Goal: Check status: Check status

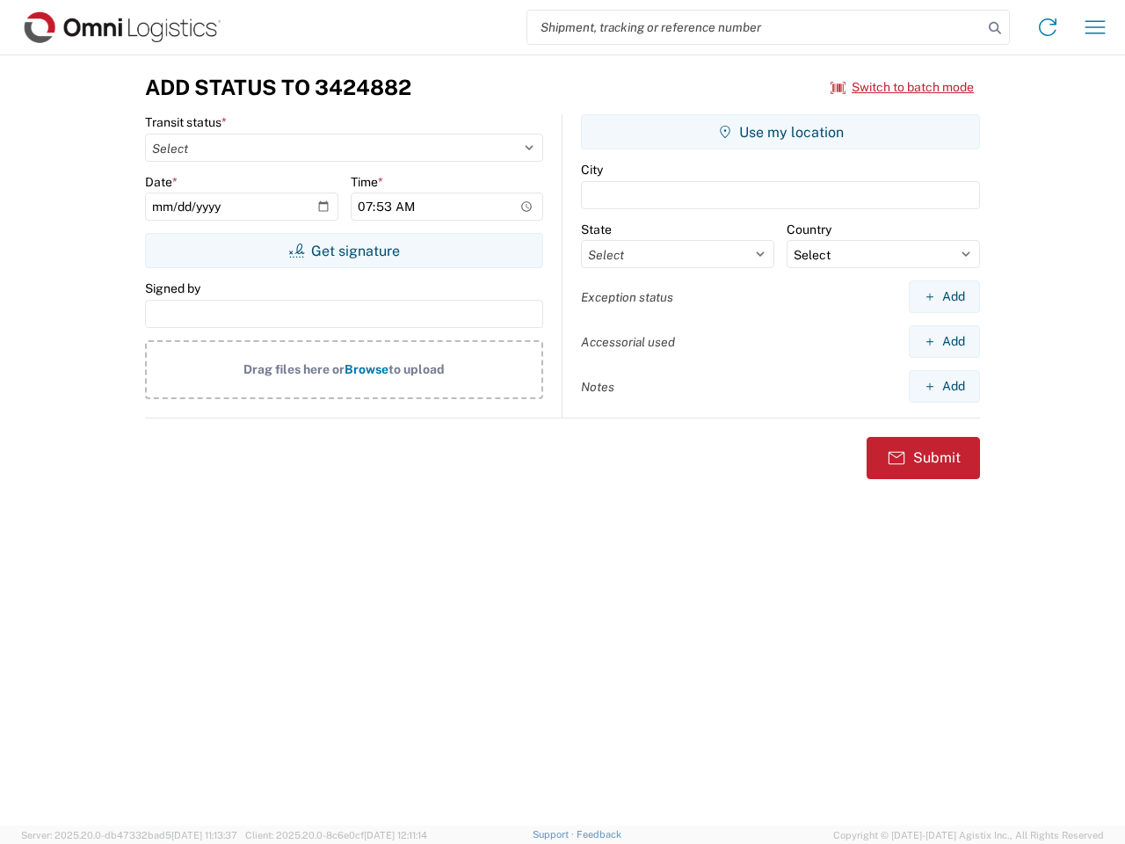
click at [755, 27] on input "search" at bounding box center [754, 27] width 455 height 33
click at [995, 28] on icon at bounding box center [995, 28] width 25 height 25
click at [1048, 27] on icon at bounding box center [1048, 27] width 28 height 28
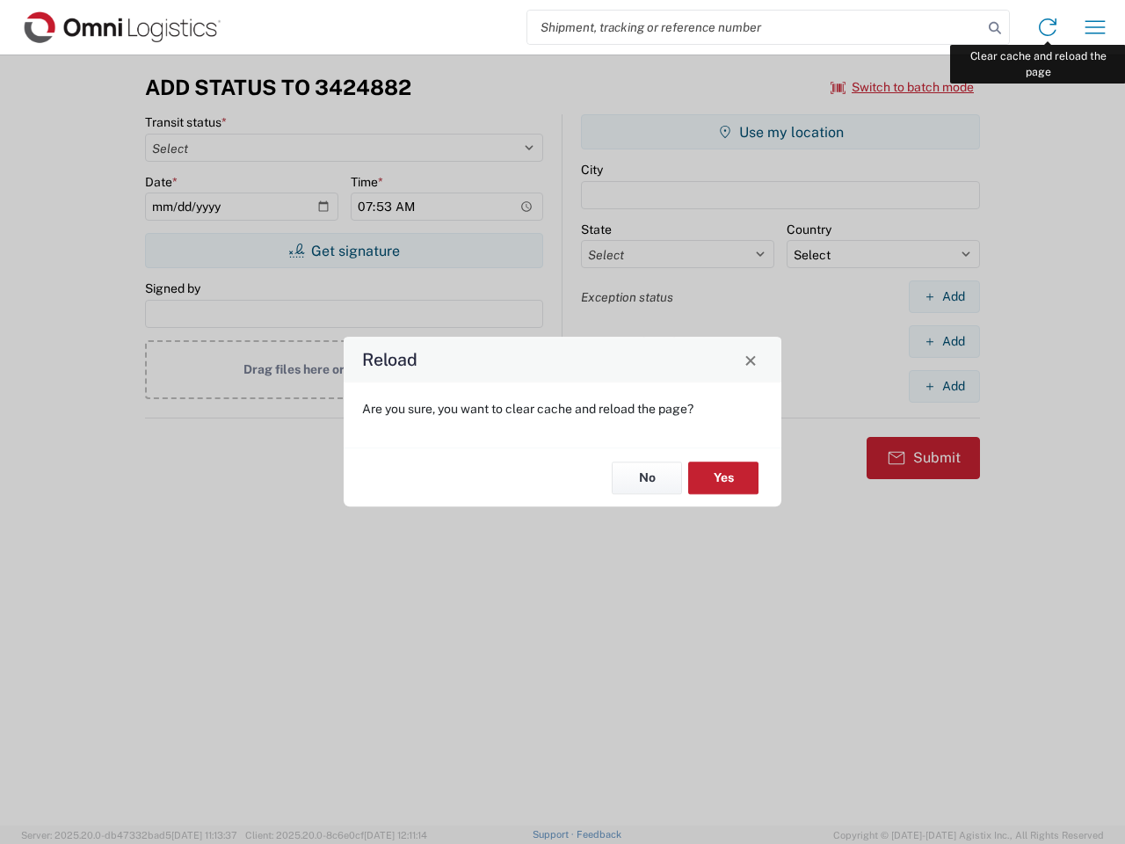
click at [1095, 27] on div "Reload Are you sure, you want to clear cache and reload the page? No Yes" at bounding box center [562, 422] width 1125 height 844
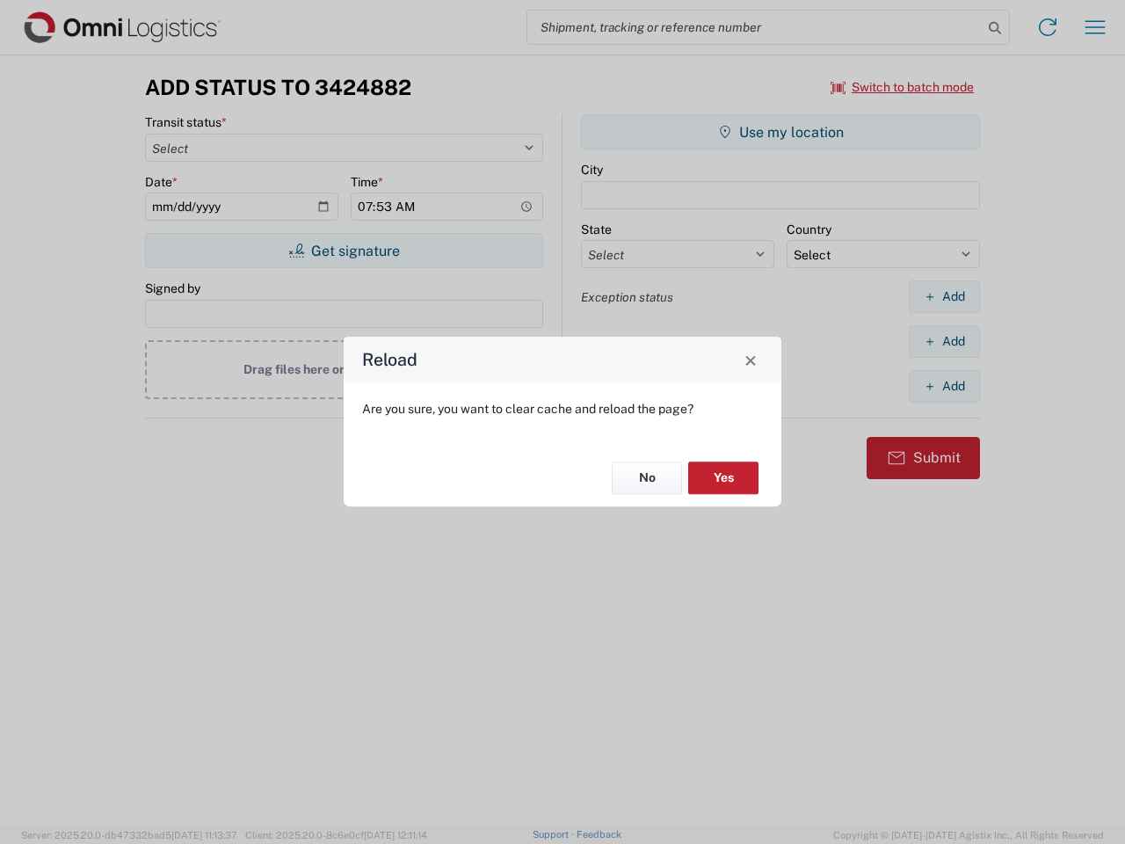
click at [903, 87] on div "Reload Are you sure, you want to clear cache and reload the page? No Yes" at bounding box center [562, 422] width 1125 height 844
click at [344, 251] on div "Reload Are you sure, you want to clear cache and reload the page? No Yes" at bounding box center [562, 422] width 1125 height 844
click at [781, 132] on div "Reload Are you sure, you want to clear cache and reload the page? No Yes" at bounding box center [562, 422] width 1125 height 844
click at [944, 296] on div "Reload Are you sure, you want to clear cache and reload the page? No Yes" at bounding box center [562, 422] width 1125 height 844
click at [944, 341] on div "Reload Are you sure, you want to clear cache and reload the page? No Yes" at bounding box center [562, 422] width 1125 height 844
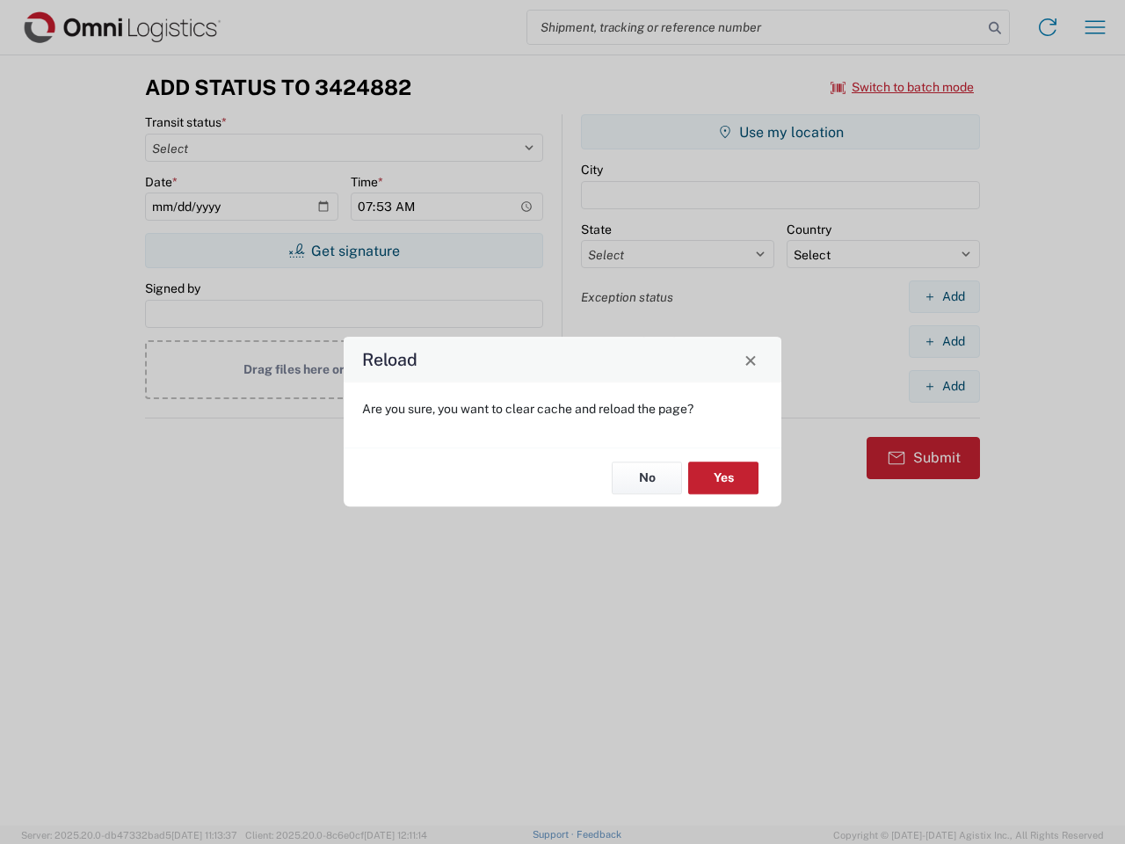
click at [944, 386] on div "Reload Are you sure, you want to clear cache and reload the page? No Yes" at bounding box center [562, 422] width 1125 height 844
